Goal: Communication & Community: Answer question/provide support

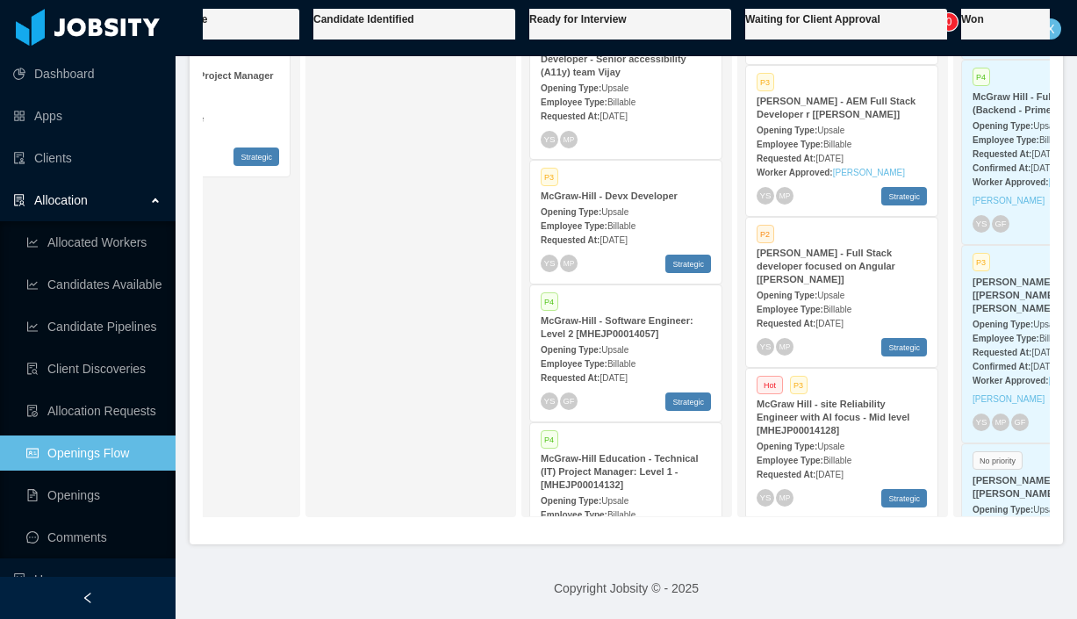
scroll to position [0, 341]
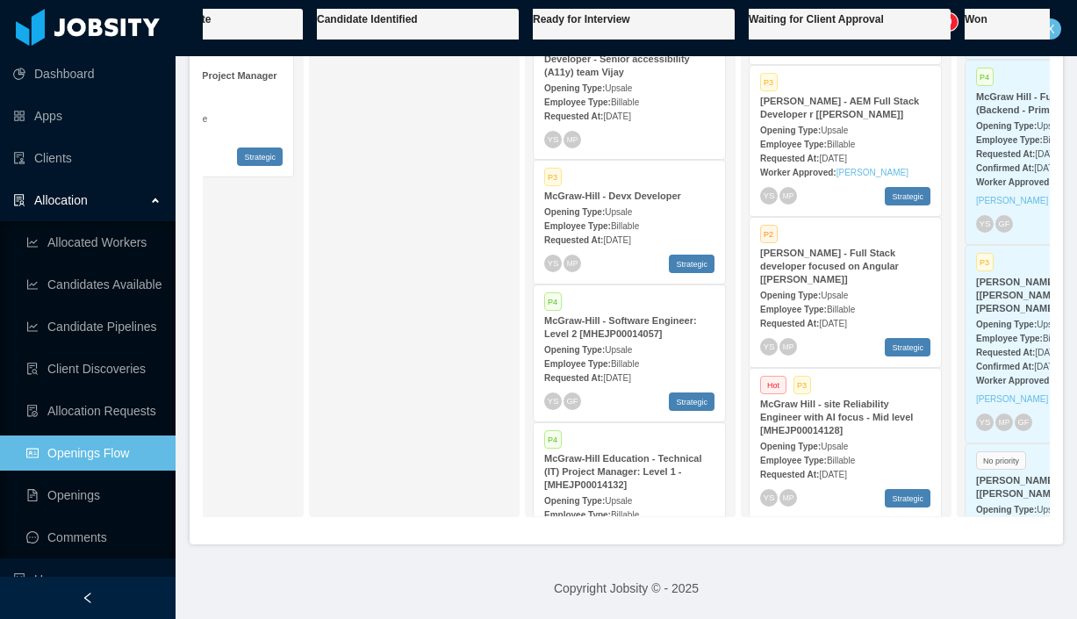
click at [617, 323] on strong "McGraw-Hill - Software Engineer: Level 2 [MHEJP00014057]" at bounding box center [620, 327] width 153 height 24
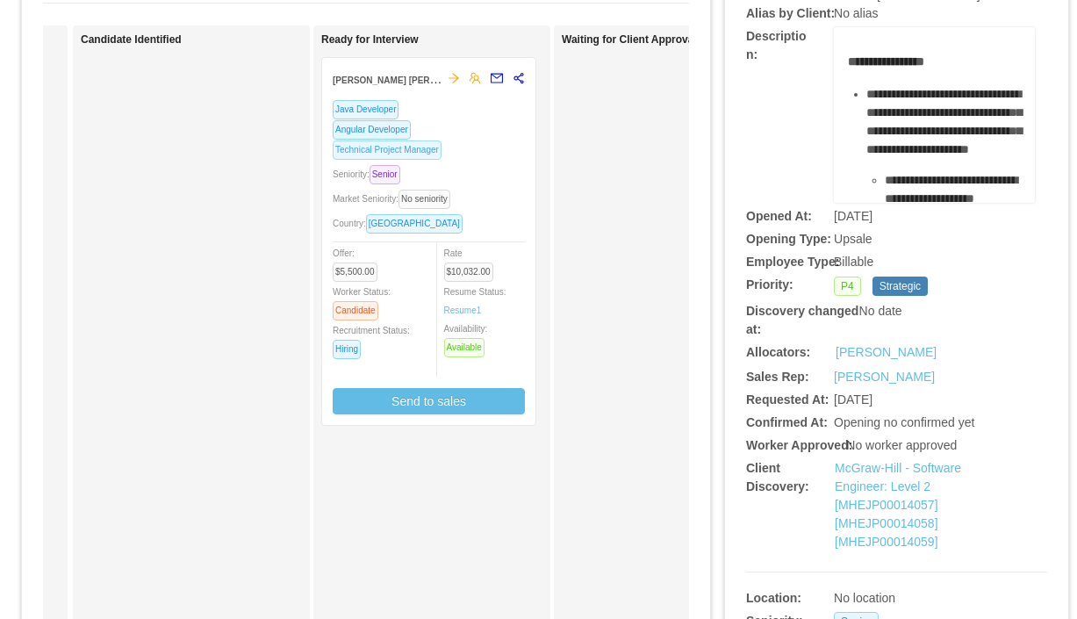
scroll to position [167, 0]
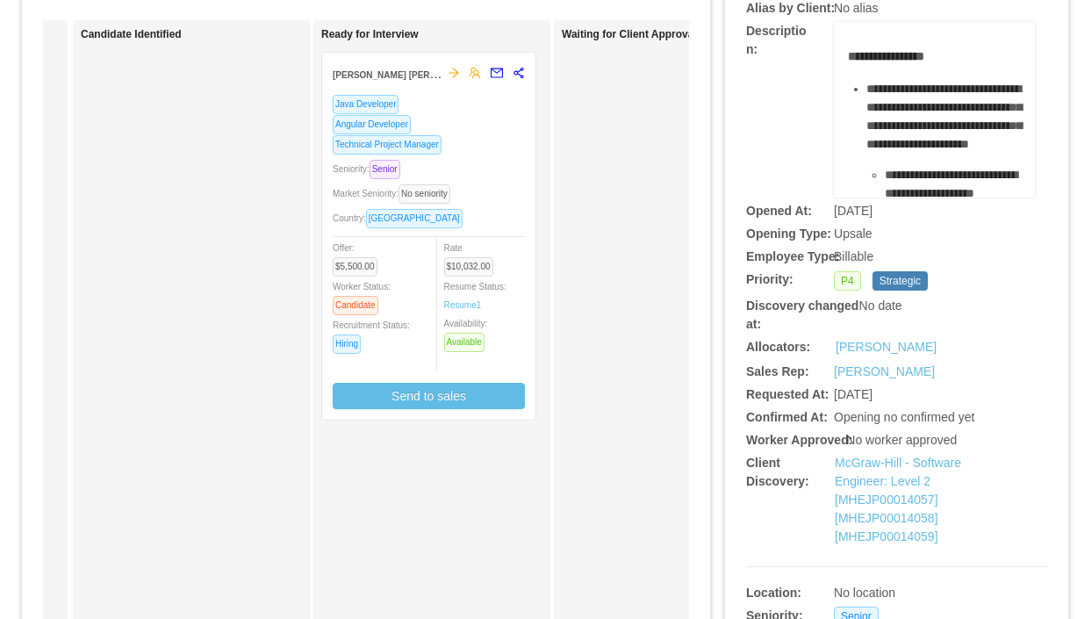
click at [486, 156] on div "Java Developer Angular Developer Technical Project Manager Seniority: Senior Ma…" at bounding box center [429, 251] width 192 height 315
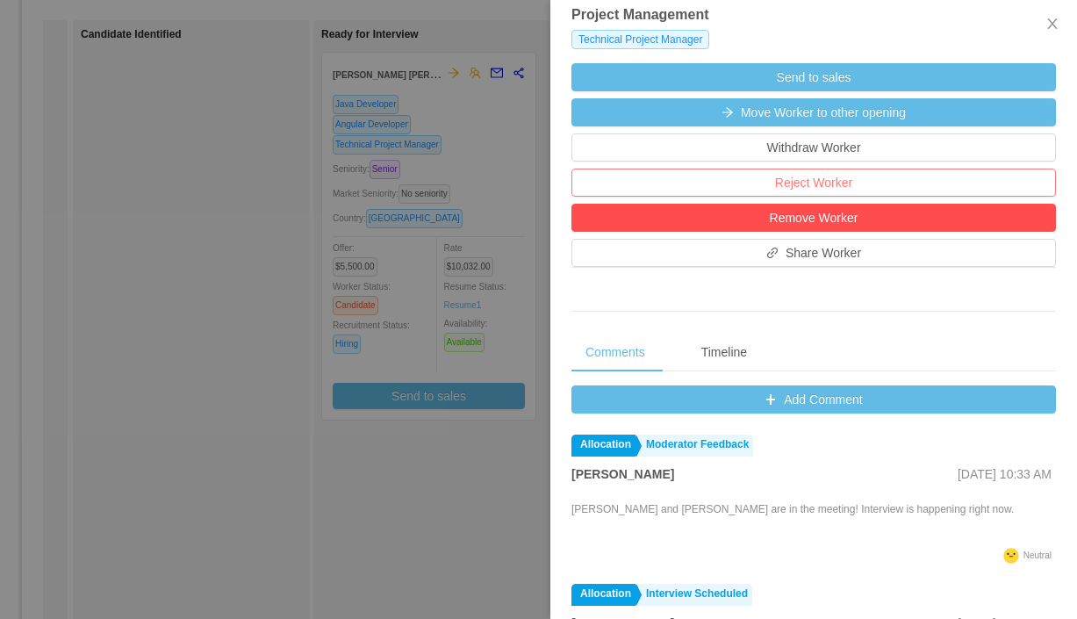
scroll to position [627, 0]
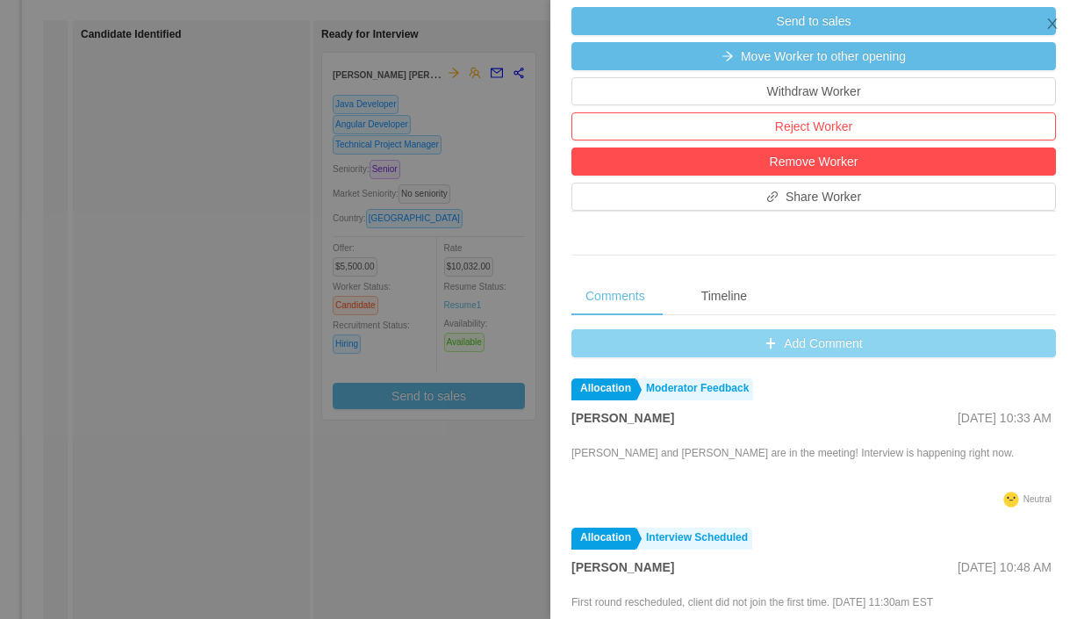
click at [807, 347] on button "Add Comment" at bounding box center [813, 343] width 484 height 28
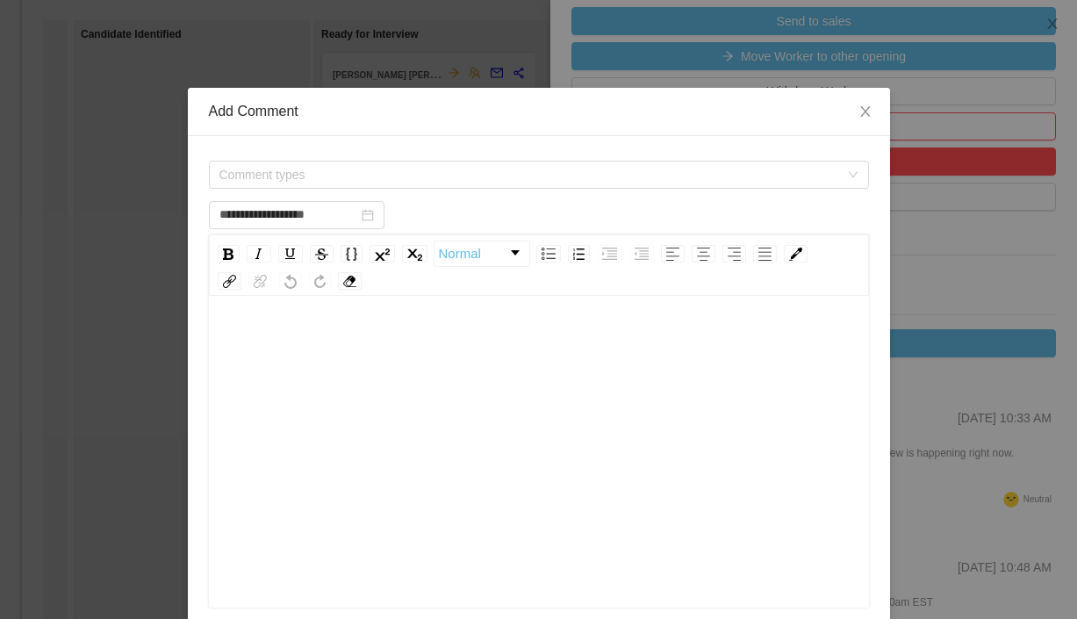
scroll to position [10, 0]
click at [425, 175] on span "Comment types" at bounding box center [529, 175] width 620 height 18
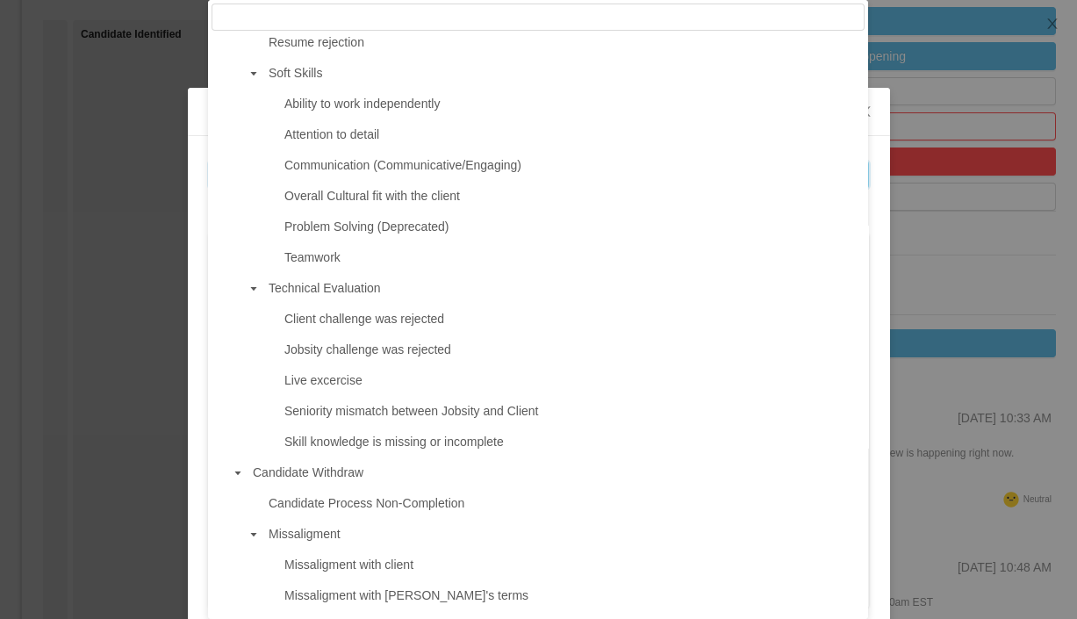
scroll to position [1114, 0]
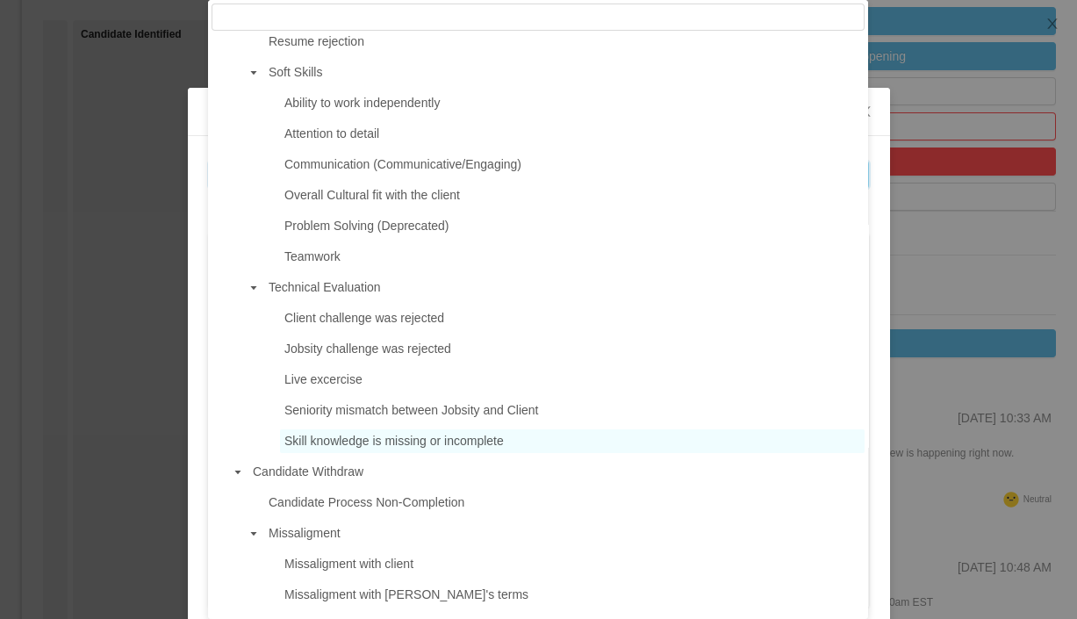
click at [320, 448] on span "Skill knowledge is missing or incomplete" at bounding box center [393, 441] width 219 height 14
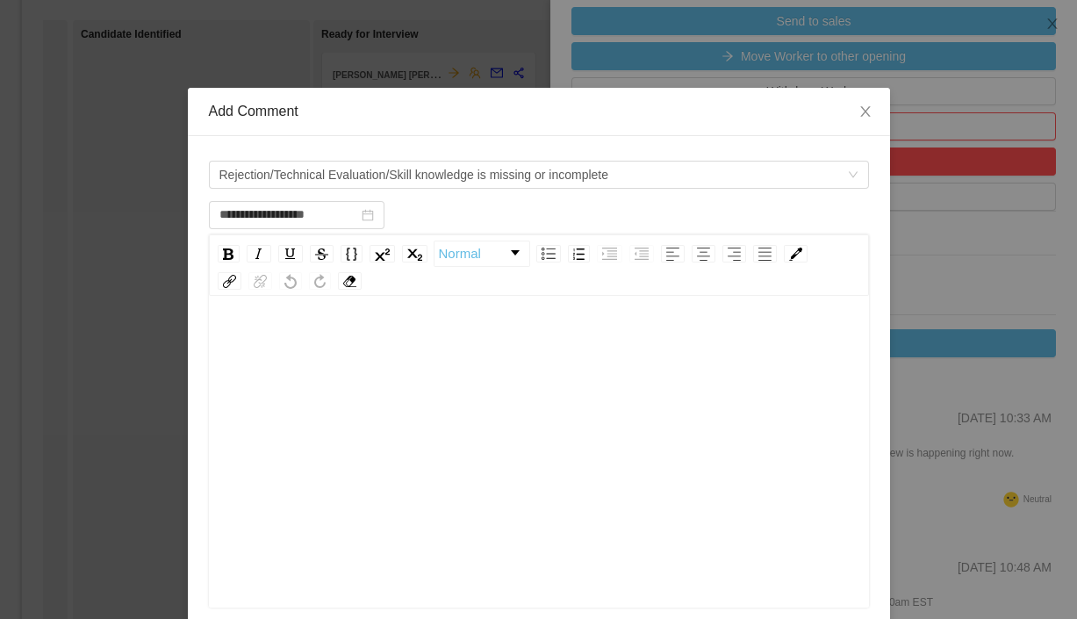
click at [431, 331] on div "rdw-editor" at bounding box center [539, 333] width 633 height 35
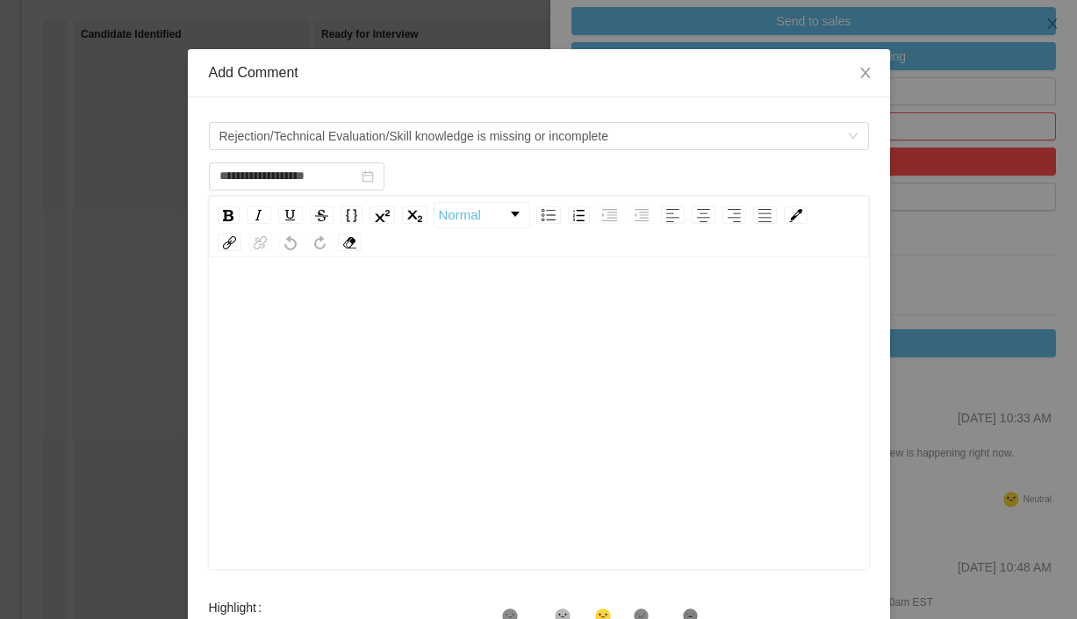
scroll to position [37, 0]
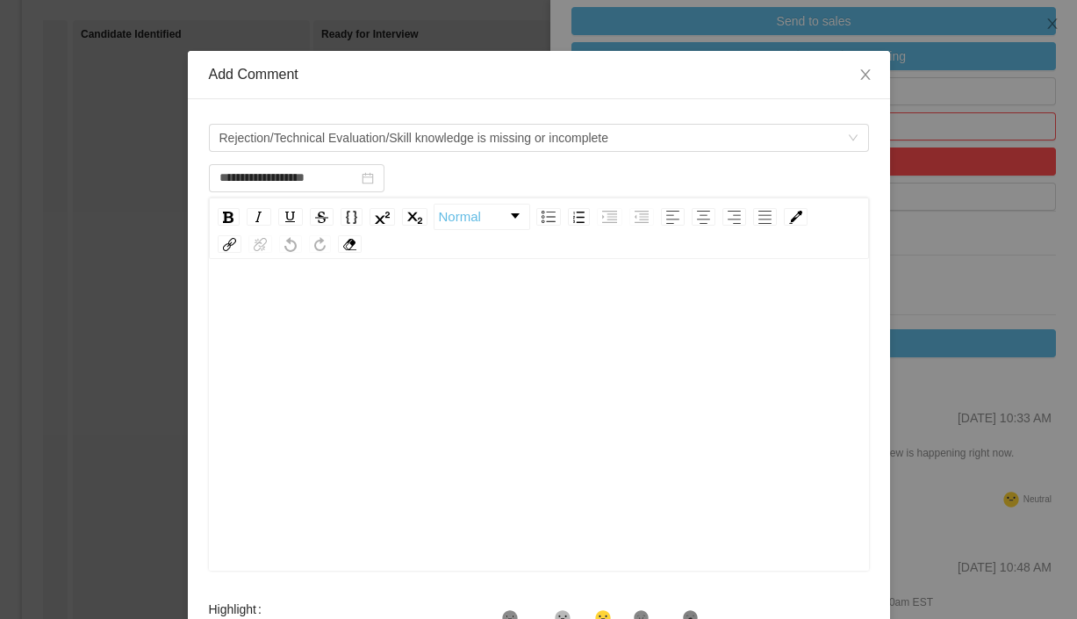
click at [335, 299] on div "rdw-editor" at bounding box center [539, 283] width 633 height 35
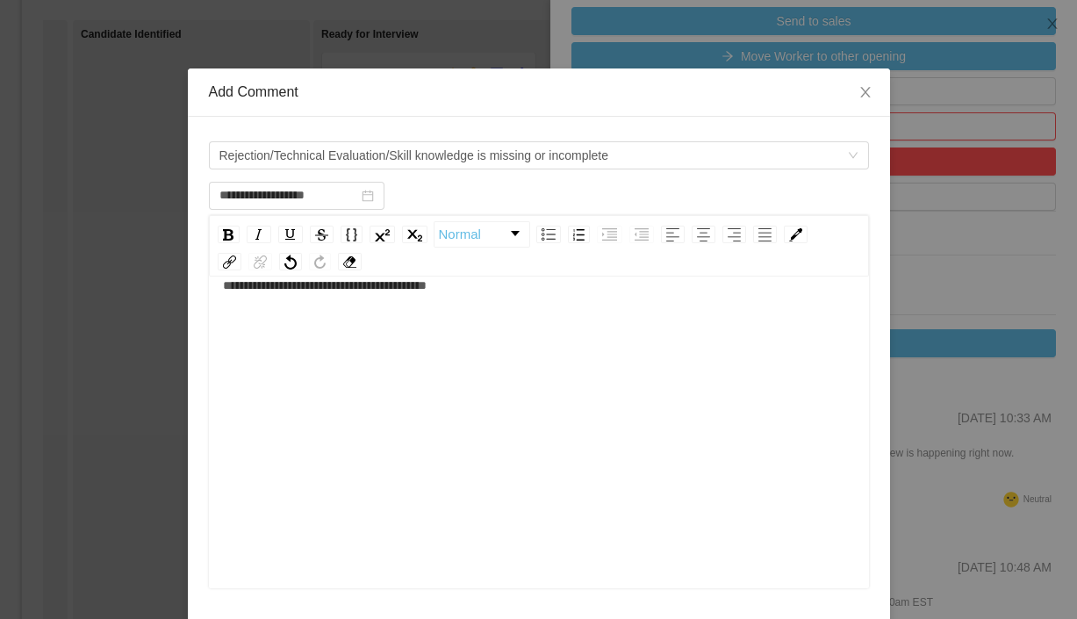
scroll to position [0, 0]
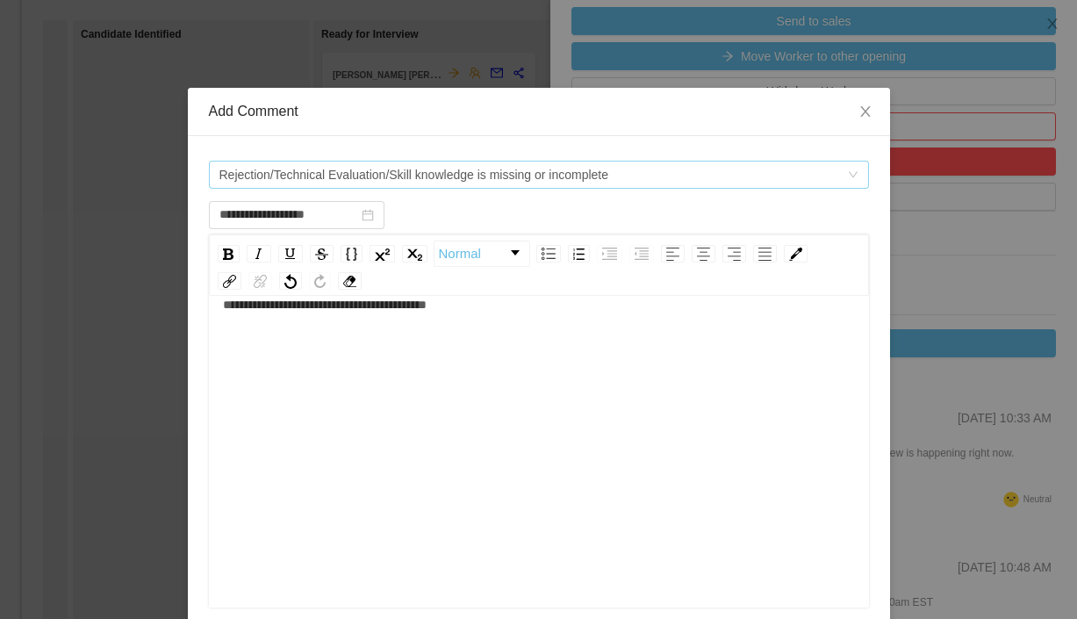
click at [656, 179] on span "Rejection/Technical Evaluation/Skill knowledge is missing or incomplete" at bounding box center [533, 174] width 628 height 26
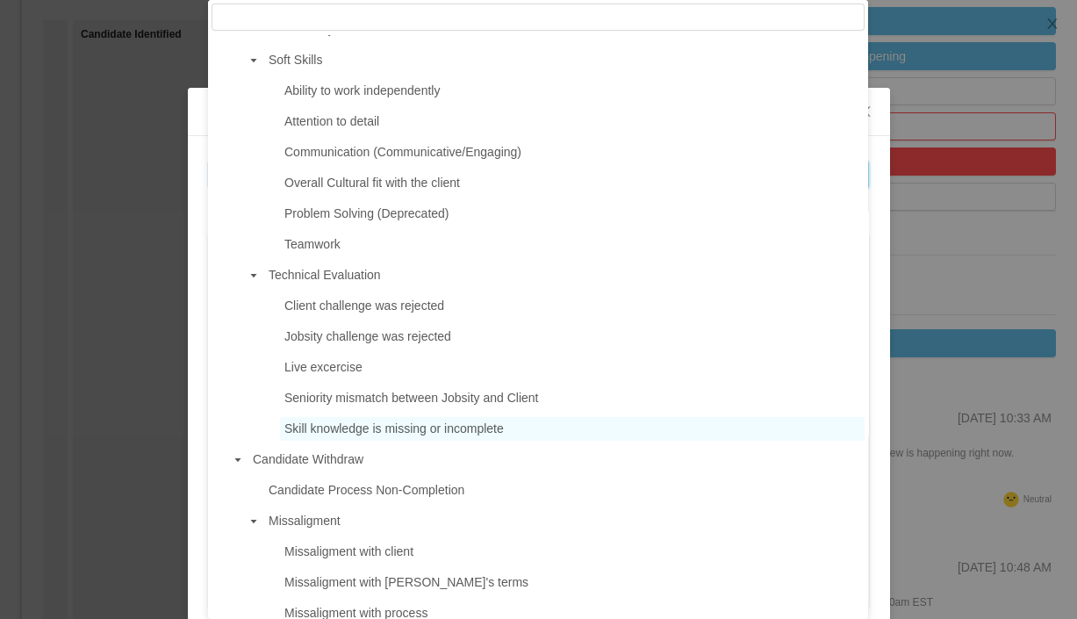
scroll to position [1125, 0]
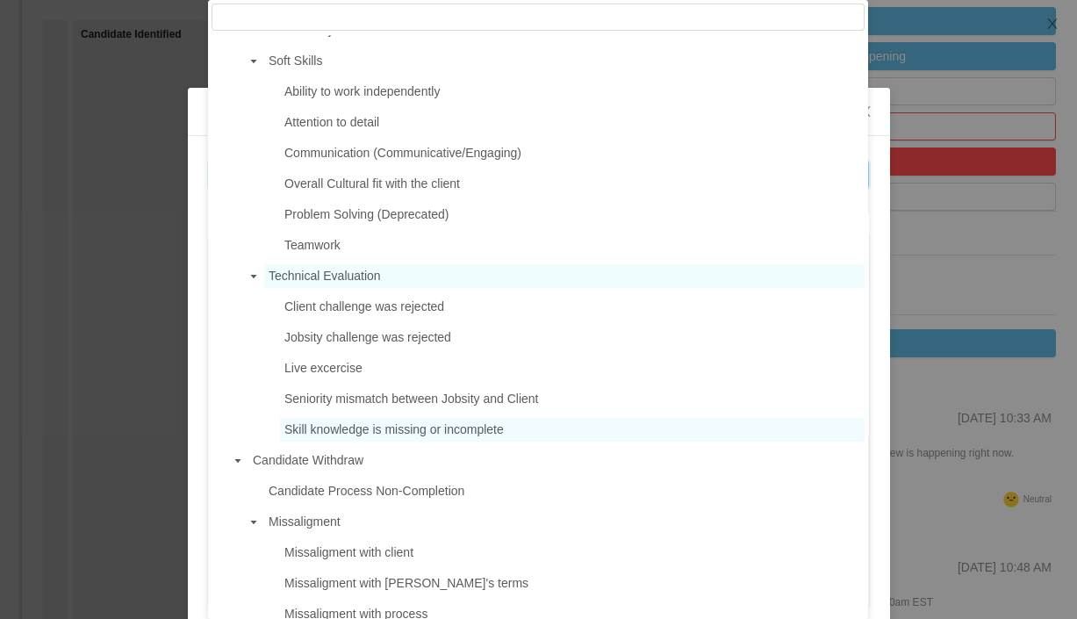
click at [381, 283] on span "Technical Evaluation" at bounding box center [325, 276] width 112 height 14
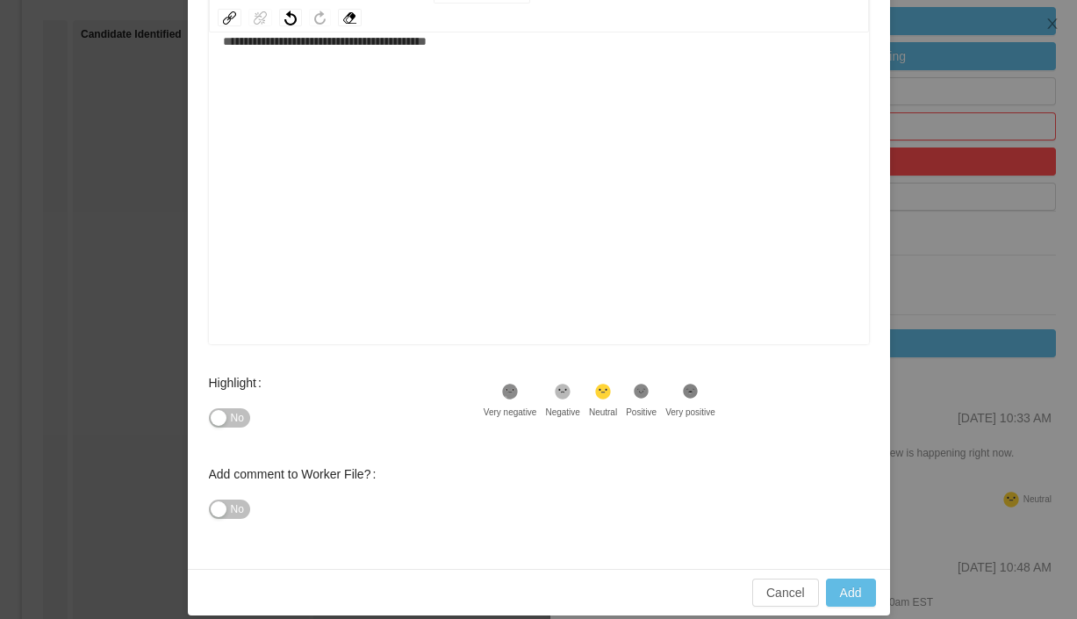
scroll to position [281, 0]
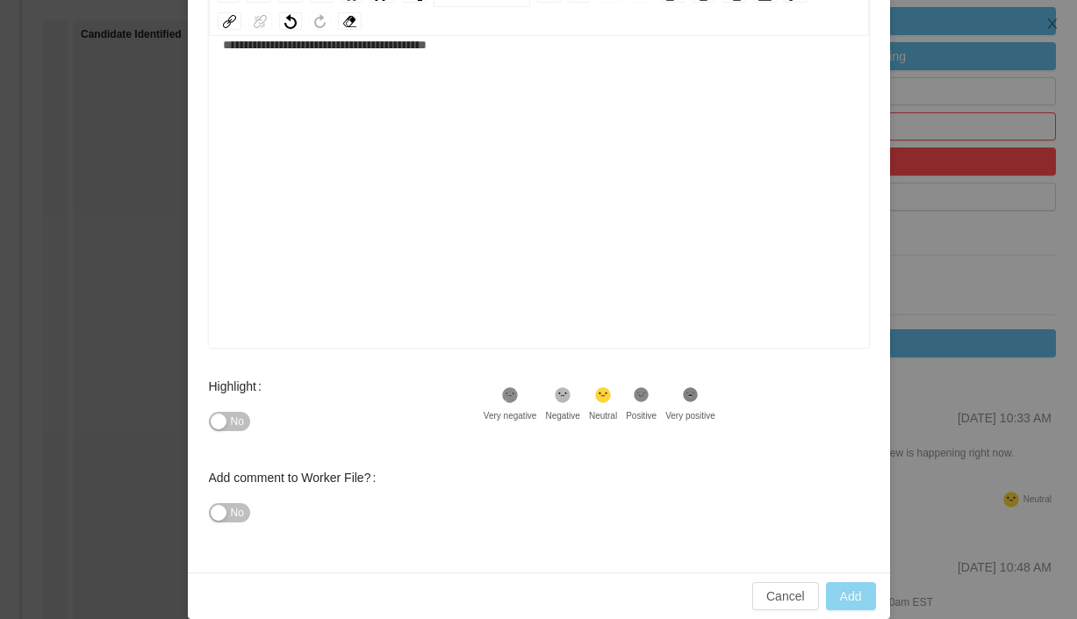
click at [843, 600] on button "Add" at bounding box center [851, 596] width 50 height 28
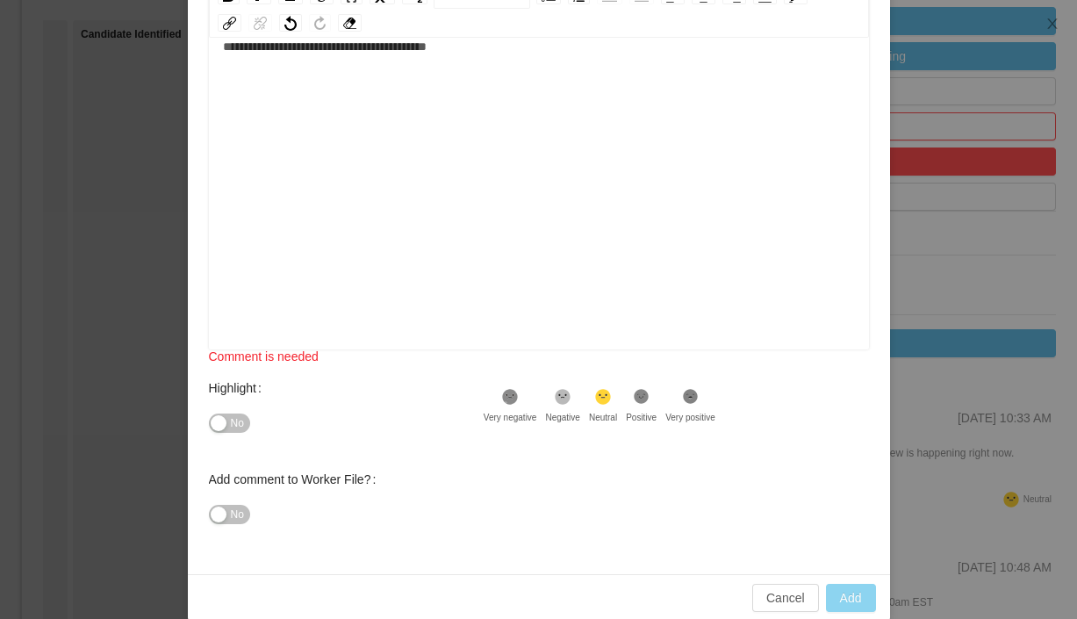
scroll to position [269, 0]
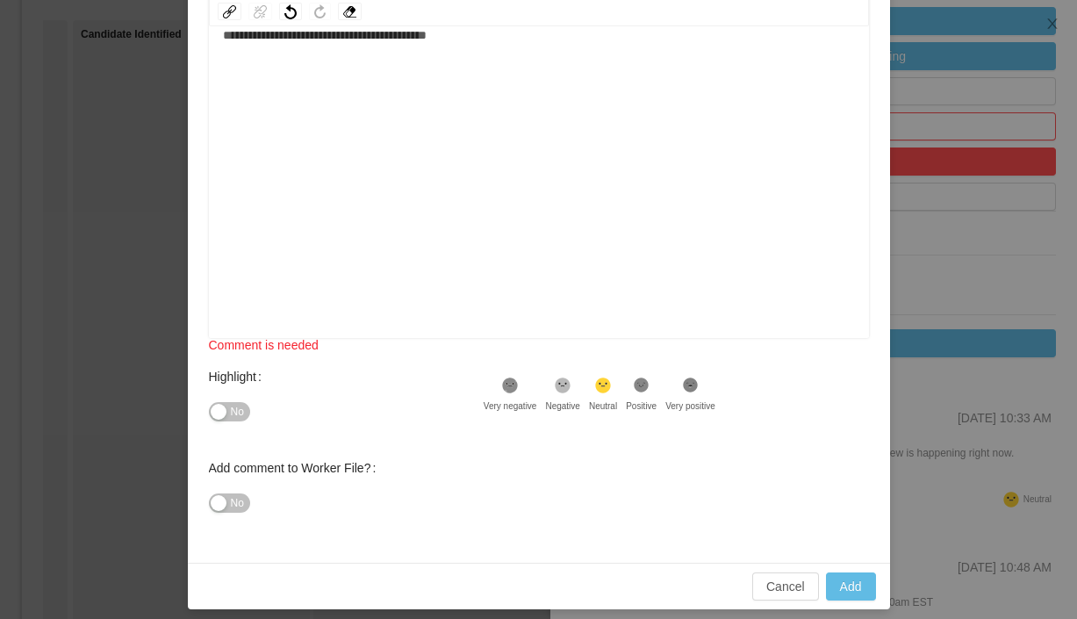
click at [559, 248] on div "**********" at bounding box center [539, 171] width 633 height 307
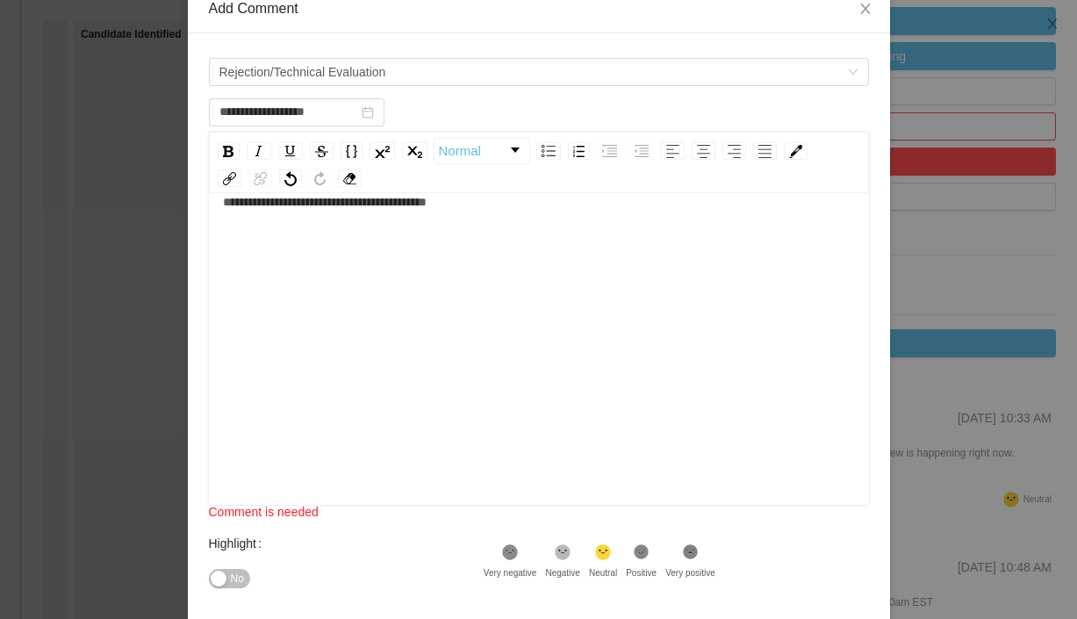
scroll to position [0, 0]
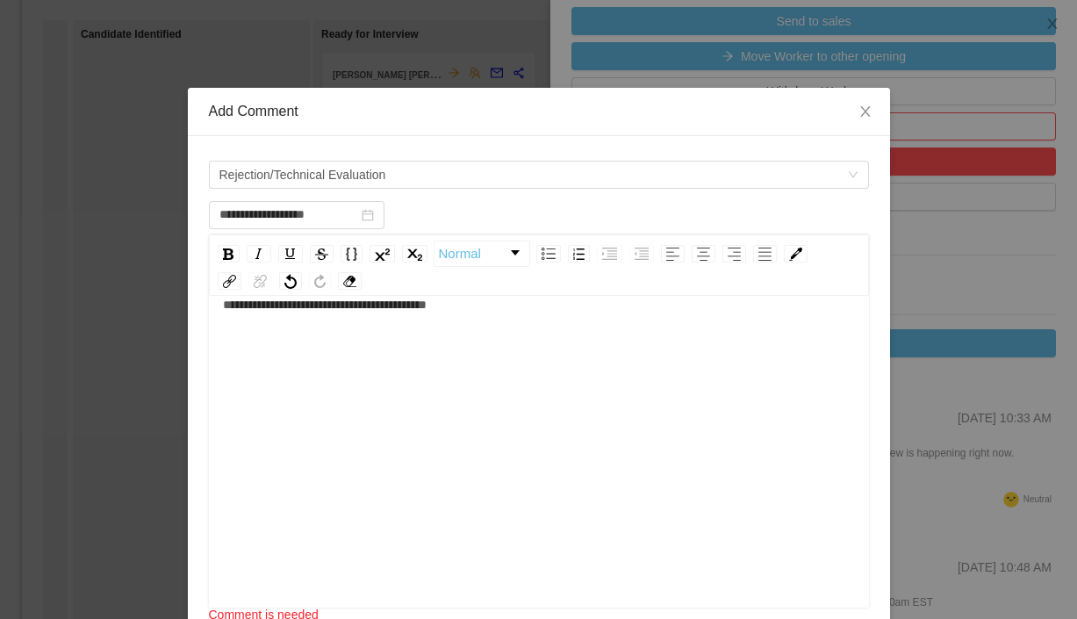
type input "**********"
click at [219, 306] on div "**********" at bounding box center [539, 453] width 660 height 307
click at [224, 306] on span "**********" at bounding box center [325, 304] width 204 height 12
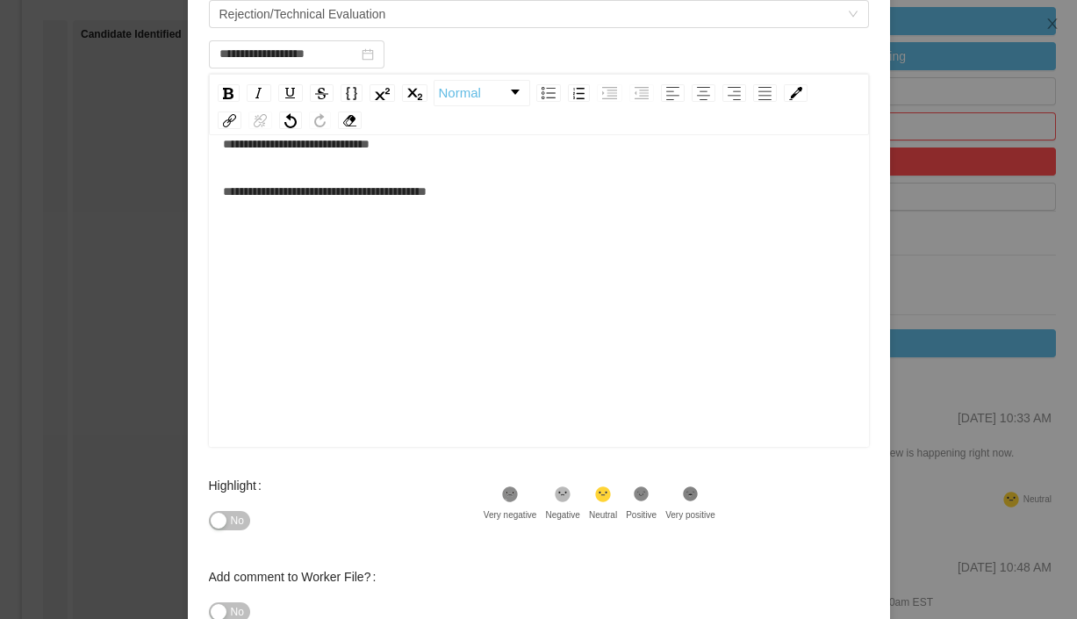
scroll to position [281, 0]
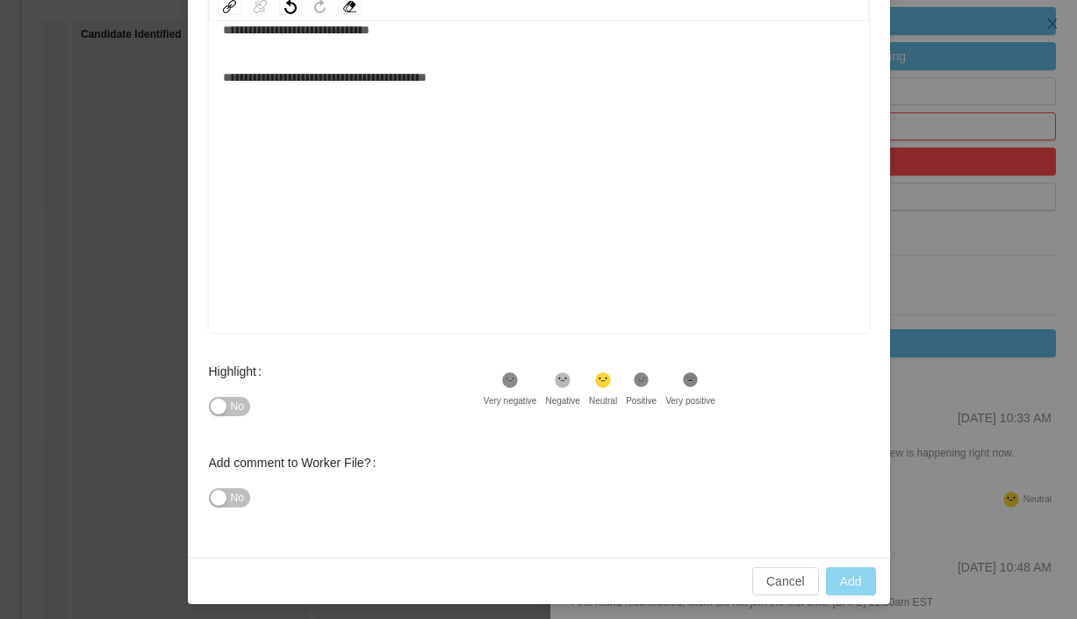
type input "**********"
click at [843, 572] on button "Add" at bounding box center [851, 581] width 50 height 28
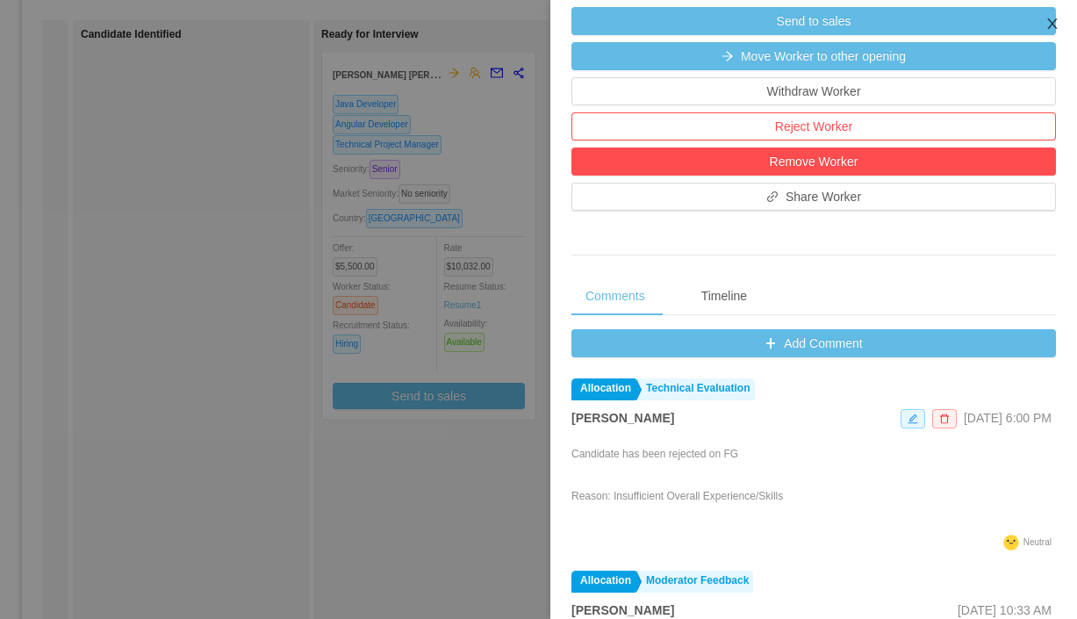
click at [1048, 24] on icon "icon: close" at bounding box center [1052, 24] width 14 height 14
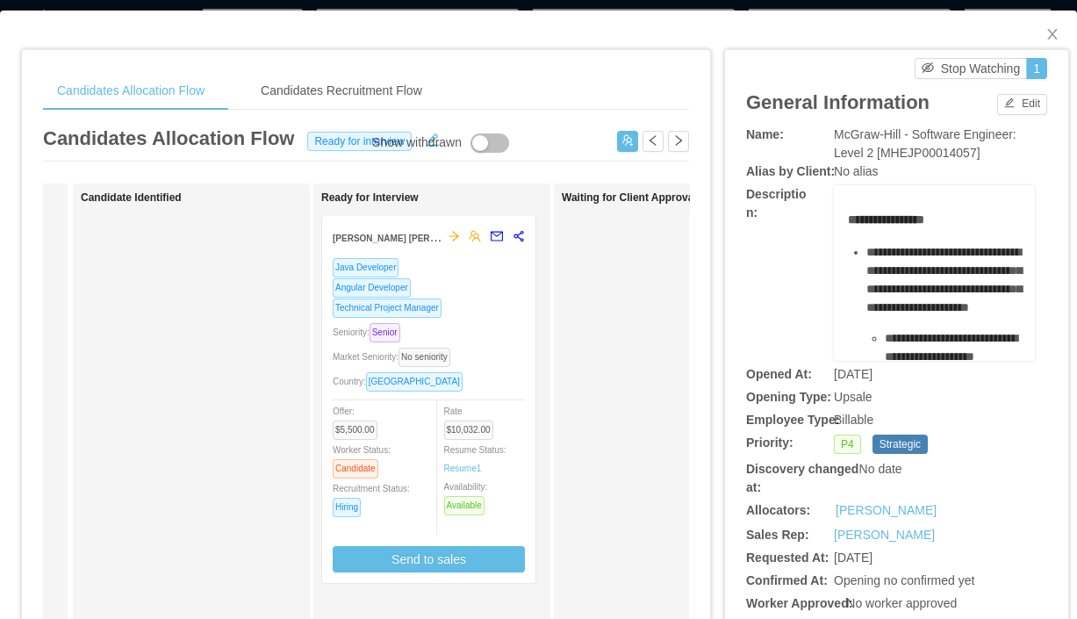
scroll to position [0, 0]
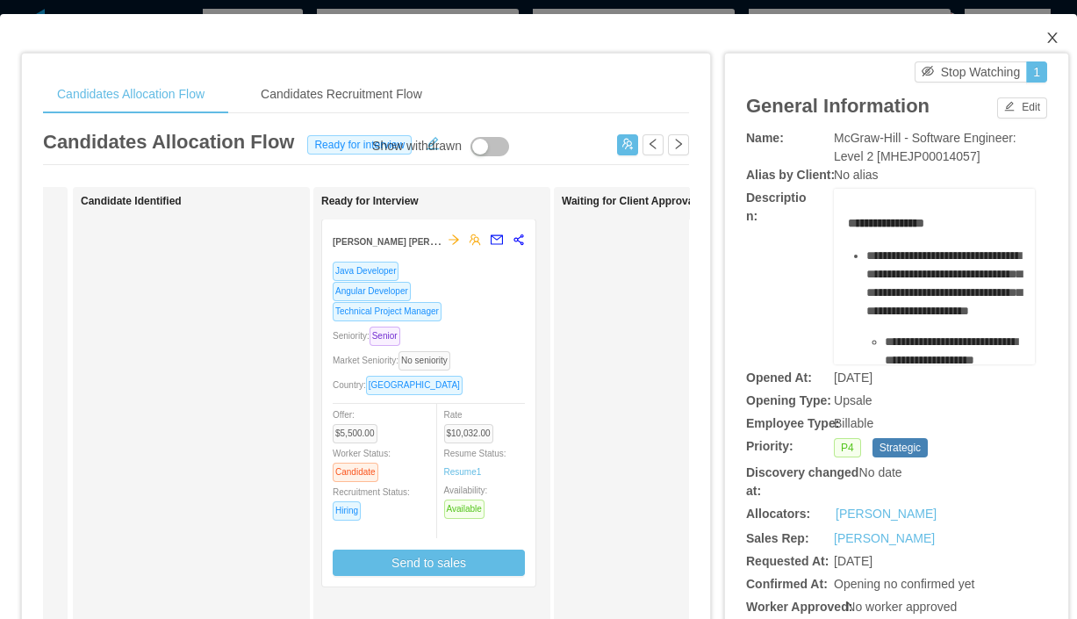
click at [1053, 33] on icon "icon: close" at bounding box center [1052, 38] width 14 height 14
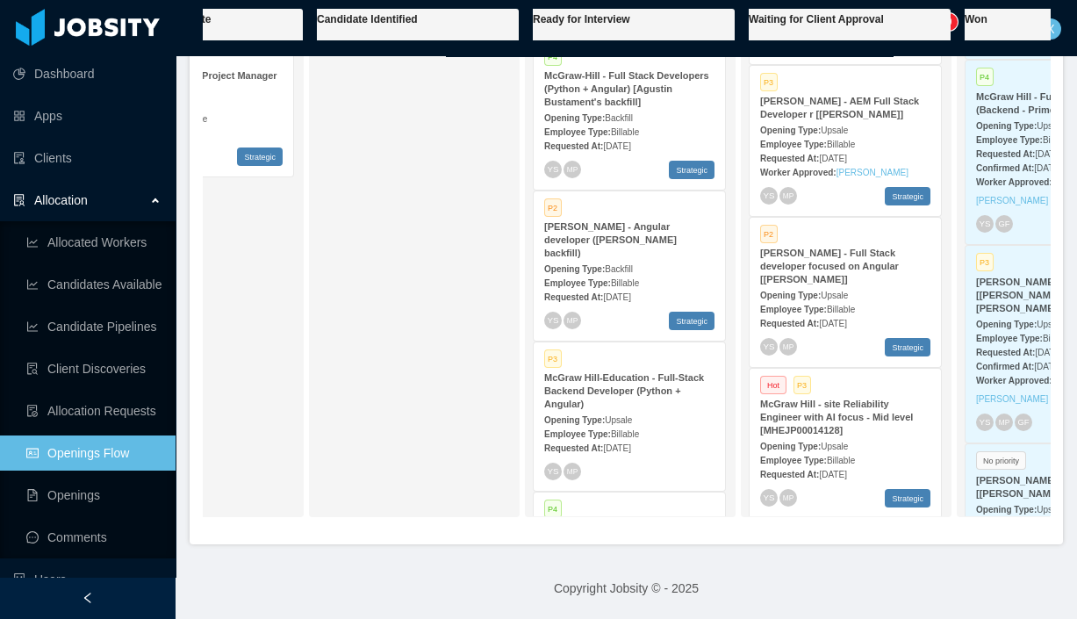
click at [639, 134] on span "Billable" at bounding box center [625, 132] width 28 height 10
